Goal: Check status: Check status

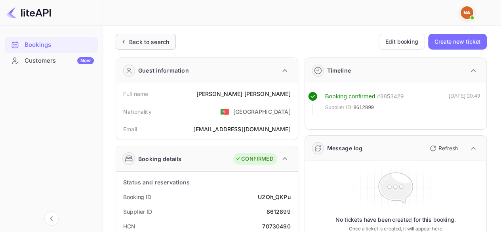
click at [139, 46] on div "Back to search" at bounding box center [146, 42] width 60 height 16
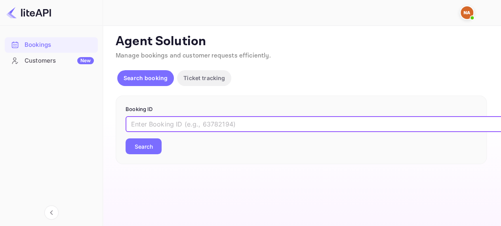
click at [182, 125] on input "text" at bounding box center [323, 124] width 396 height 16
paste input "9374425"
type input "9374425"
click at [148, 150] on button "Search" at bounding box center [143, 146] width 36 height 16
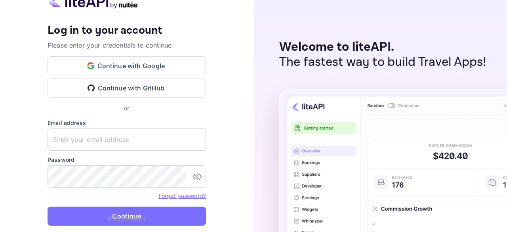
type input "n.elaoumari+agent@nuitee.com"
click at [123, 215] on p "© 2025 Nuitee" at bounding box center [127, 218] width 40 height 8
click at [138, 215] on p "© 2025 Nuitee" at bounding box center [127, 218] width 40 height 8
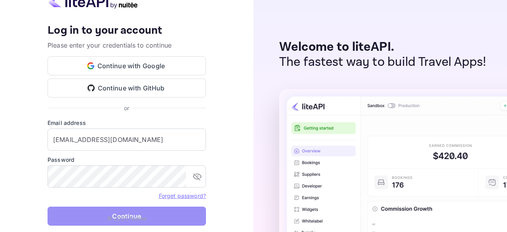
click at [124, 213] on button "Continue" at bounding box center [127, 215] width 158 height 19
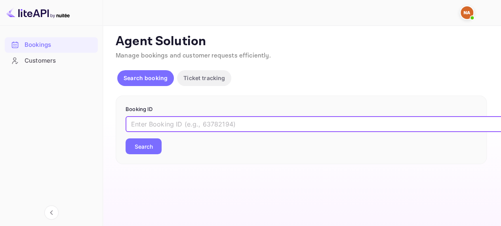
click at [238, 125] on input "text" at bounding box center [323, 124] width 396 height 16
paste input "9374425"
type input "9374425"
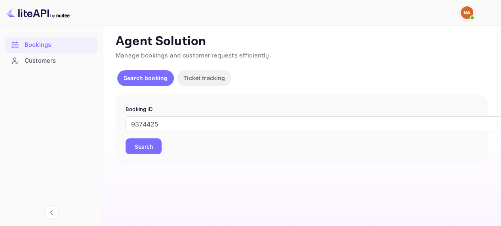
click at [157, 148] on button "Search" at bounding box center [143, 146] width 36 height 16
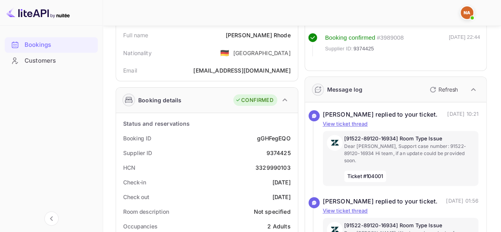
scroll to position [35, 0]
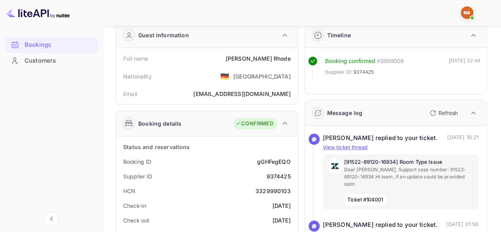
click at [432, 116] on icon "button" at bounding box center [433, 113] width 10 height 10
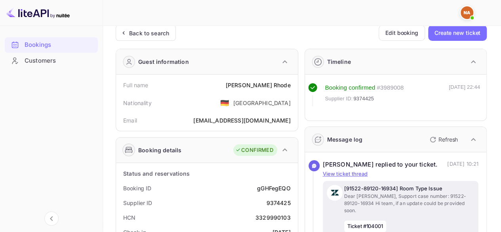
scroll to position [0, 0]
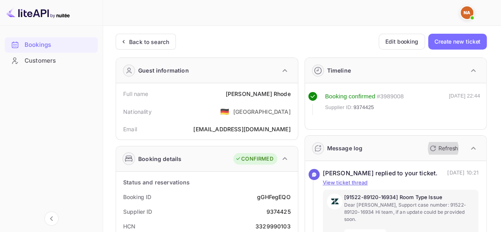
click at [433, 146] on icon "button" at bounding box center [433, 148] width 10 height 10
click at [454, 146] on p "Refresh" at bounding box center [447, 148] width 19 height 8
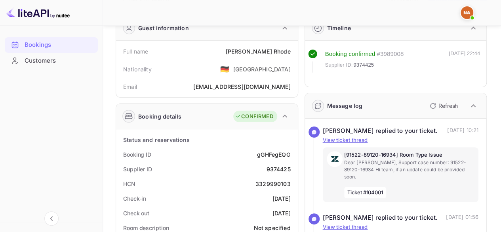
scroll to position [43, 0]
click at [434, 109] on icon "button" at bounding box center [433, 106] width 10 height 10
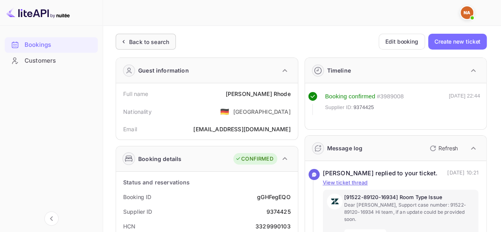
click at [156, 42] on div "Back to search" at bounding box center [149, 42] width 40 height 8
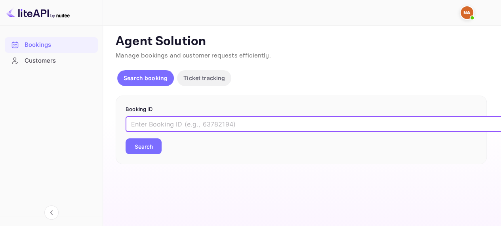
click at [187, 127] on input "text" at bounding box center [323, 124] width 396 height 16
paste input "9374425"
type input "9374425"
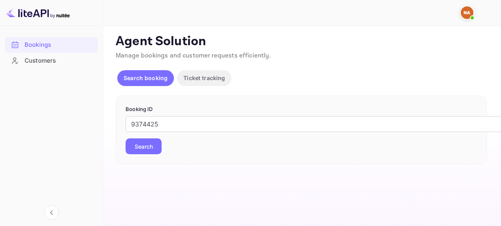
click at [155, 140] on button "Search" at bounding box center [143, 146] width 36 height 16
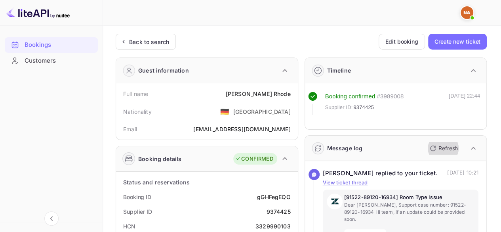
click at [447, 144] on p "Refresh" at bounding box center [447, 148] width 19 height 8
click at [439, 148] on p "Refresh" at bounding box center [447, 148] width 19 height 8
click at [449, 142] on button "Refresh" at bounding box center [443, 148] width 36 height 13
